Goal: Information Seeking & Learning: Understand process/instructions

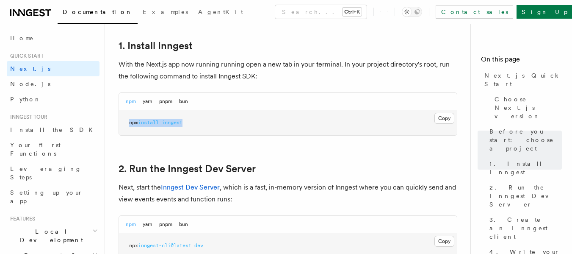
drag, startPoint x: 0, startPoint y: 0, endPoint x: 112, endPoint y: 118, distance: 162.4
copy span "npm install inngest"
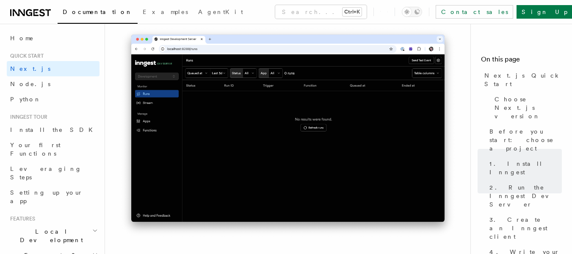
scroll to position [678, 0]
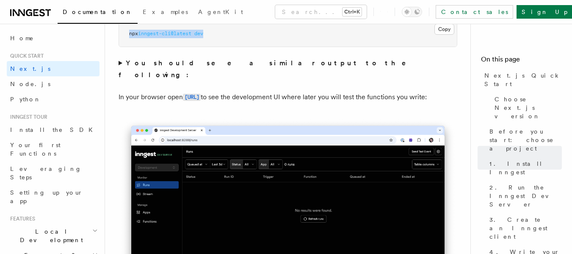
drag, startPoint x: 232, startPoint y: 36, endPoint x: 125, endPoint y: 29, distance: 107.9
click at [125, 29] on pre "npx inngest-cli@latest dev" at bounding box center [288, 33] width 338 height 25
copy span "npx inngest-cli@latest dev"
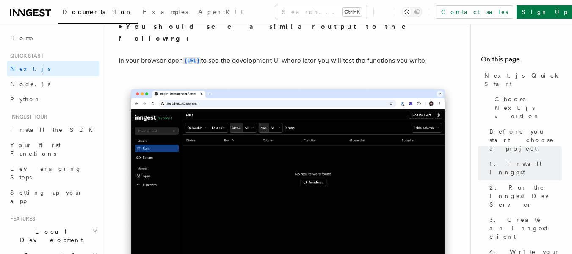
scroll to position [593, 0]
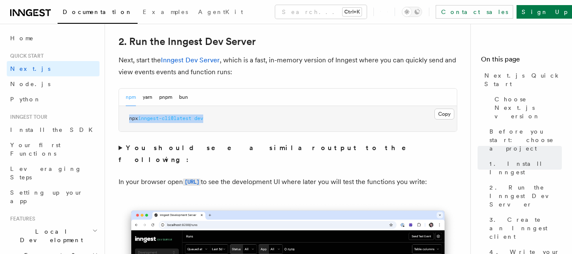
click at [240, 120] on pre "npx inngest-cli@latest dev" at bounding box center [288, 118] width 338 height 25
drag, startPoint x: 226, startPoint y: 117, endPoint x: 115, endPoint y: 117, distance: 111.0
copy span "npx inngest-cli@latest dev"
